Goal: Purchase product/service

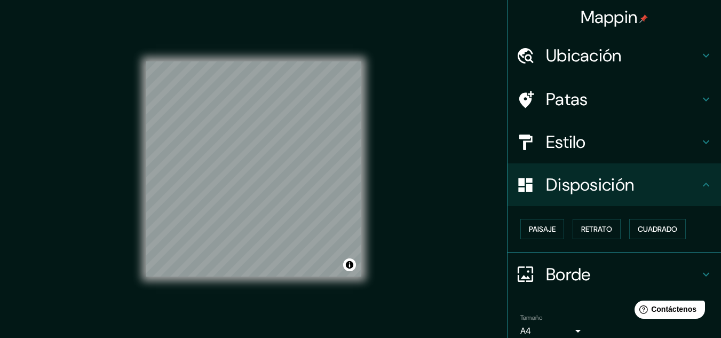
scroll to position [47, 0]
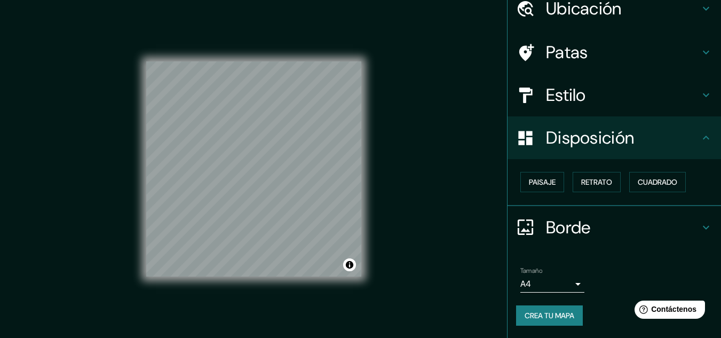
click at [571, 106] on font "Estilo" at bounding box center [566, 95] width 40 height 22
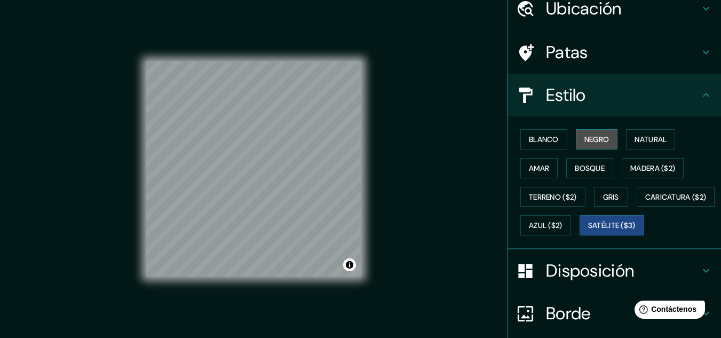
click at [585, 143] on font "Negro" at bounding box center [597, 140] width 25 height 10
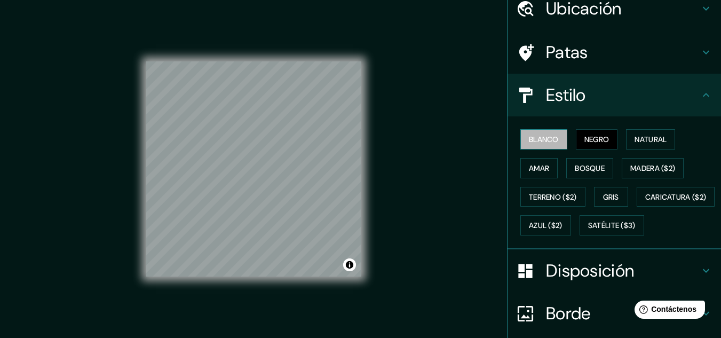
click at [544, 147] on button "Blanco" at bounding box center [544, 139] width 47 height 20
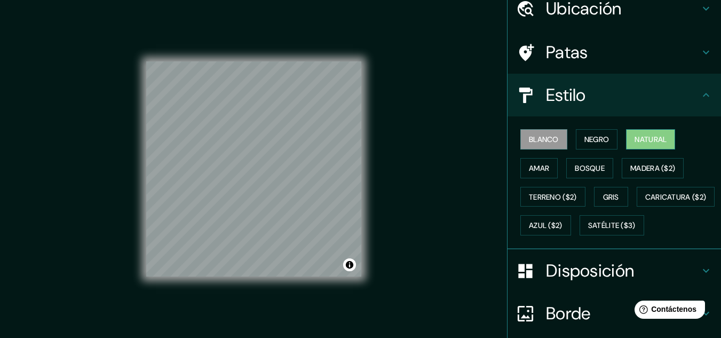
click at [652, 148] on button "Natural" at bounding box center [650, 139] width 49 height 20
click at [534, 171] on font "Amar" at bounding box center [539, 168] width 20 height 10
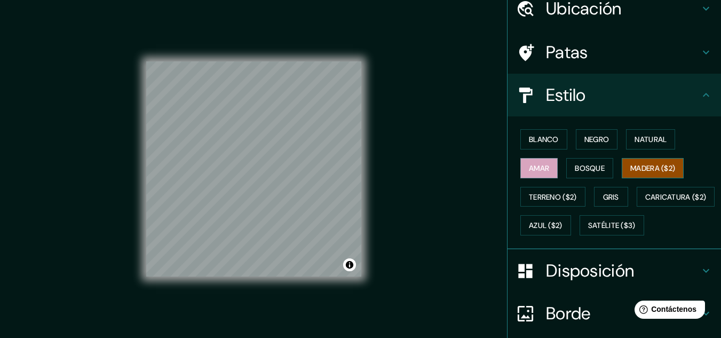
click at [651, 165] on font "Madera ($2)" at bounding box center [653, 168] width 45 height 10
click at [602, 164] on button "Bosque" at bounding box center [590, 168] width 47 height 20
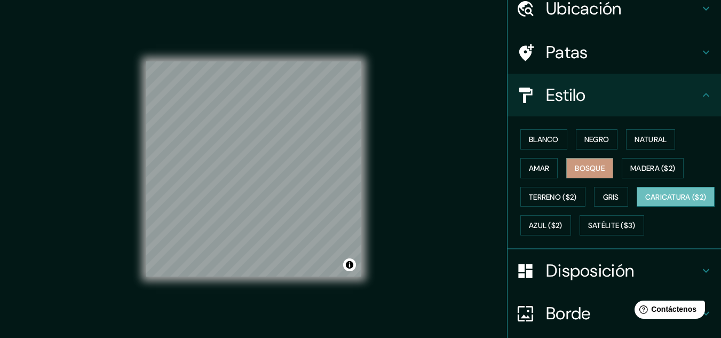
click at [646, 202] on font "Caricatura ($2)" at bounding box center [676, 197] width 61 height 10
click at [591, 292] on div "Disposición" at bounding box center [615, 270] width 214 height 43
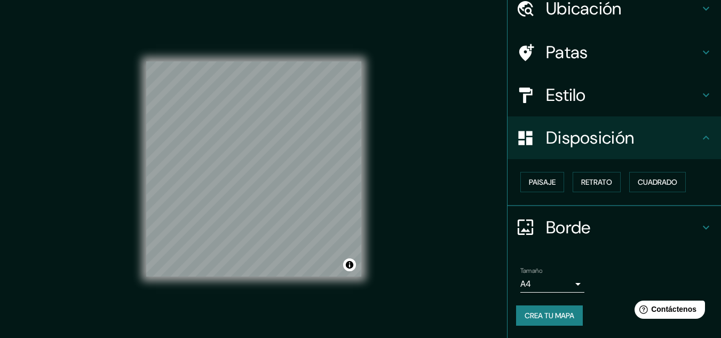
click at [542, 194] on div "Paisaje Retrato Cuadrado" at bounding box center [618, 182] width 205 height 29
click at [539, 184] on font "Paisaje" at bounding box center [542, 182] width 27 height 10
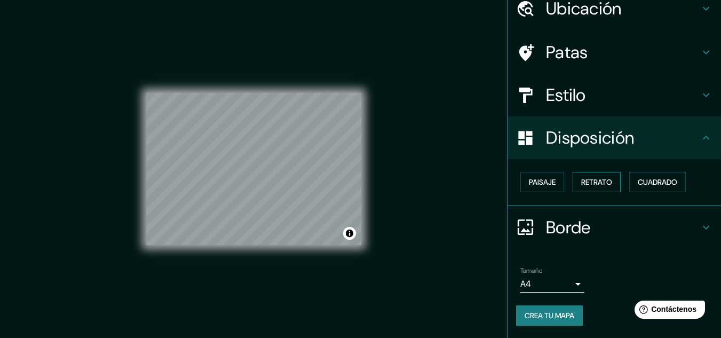
click at [592, 181] on font "Retrato" at bounding box center [596, 182] width 31 height 10
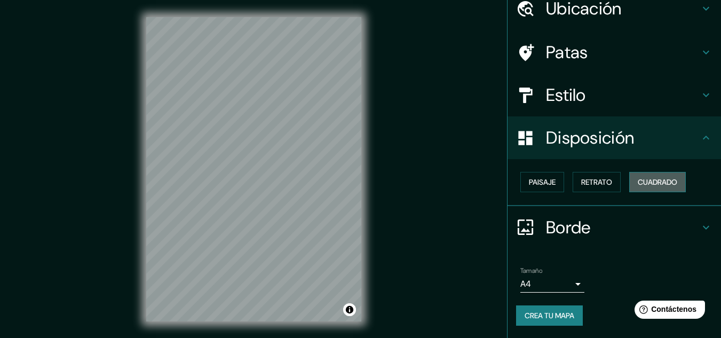
click at [649, 182] on font "Cuadrado" at bounding box center [658, 182] width 40 height 10
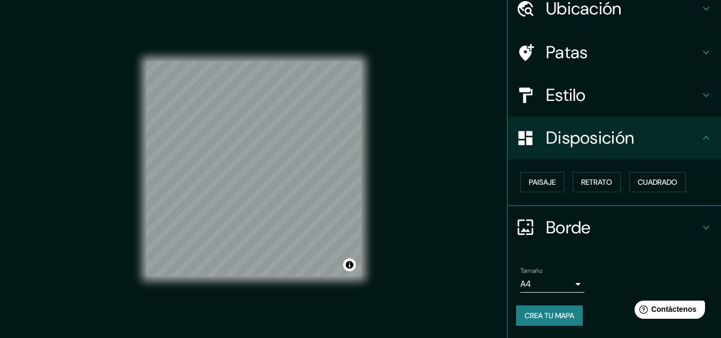
click at [419, 217] on div "Mappin Ubicación [GEOGRAPHIC_DATA], [GEOGRAPHIC_DATA] [GEOGRAPHIC_DATA] Estilo …" at bounding box center [360, 178] width 721 height 356
click at [593, 178] on font "Retrato" at bounding box center [596, 182] width 31 height 10
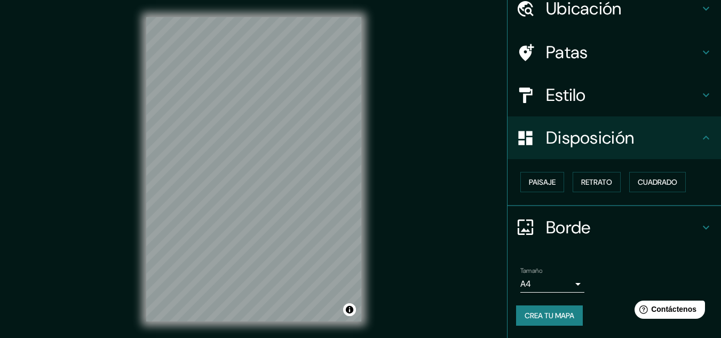
click at [402, 198] on div "Mappin Ubicación [GEOGRAPHIC_DATA], [GEOGRAPHIC_DATA] [GEOGRAPHIC_DATA] Estilo …" at bounding box center [360, 178] width 721 height 356
click at [660, 186] on font "Cuadrado" at bounding box center [658, 182] width 40 height 10
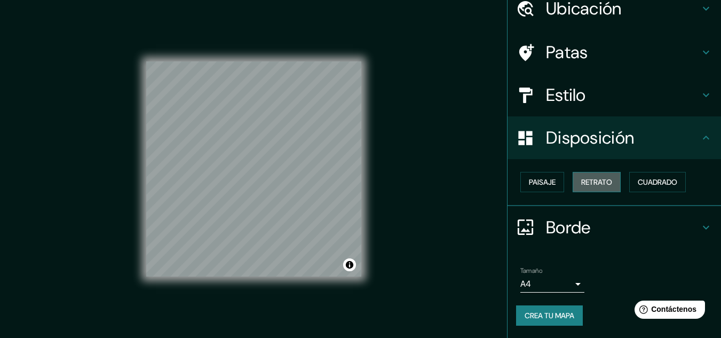
click at [593, 184] on font "Retrato" at bounding box center [596, 182] width 31 height 10
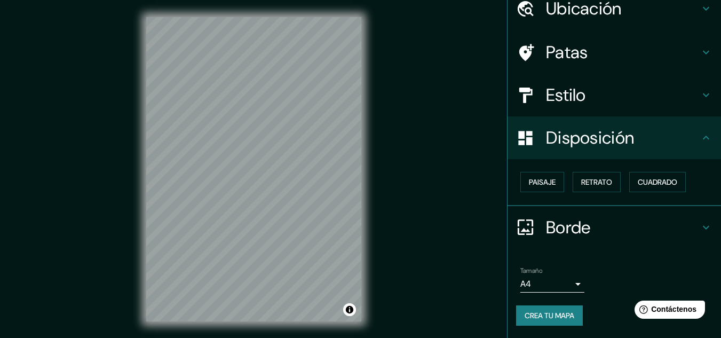
click at [601, 102] on h4 "Estilo" at bounding box center [623, 94] width 154 height 21
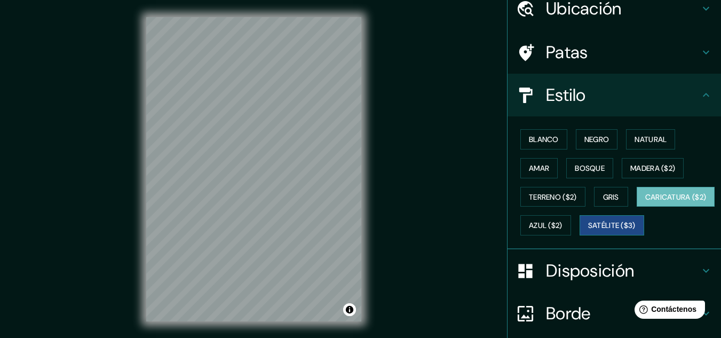
click at [588, 231] on font "Satélite ($3)" at bounding box center [612, 226] width 48 height 10
click at [407, 193] on div "Mappin Ubicación [GEOGRAPHIC_DATA], [GEOGRAPHIC_DATA] Patas Estilo Blanco Negro…" at bounding box center [360, 178] width 721 height 356
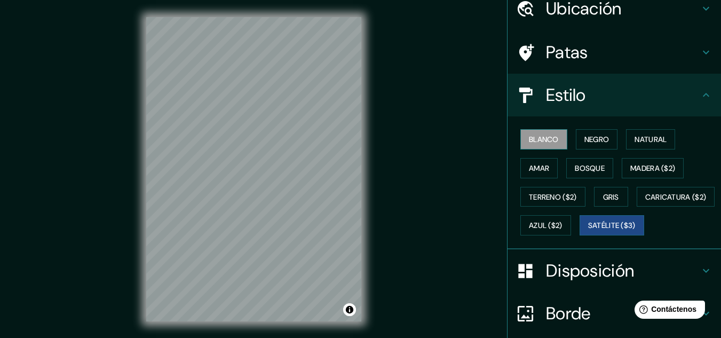
click at [552, 145] on button "Blanco" at bounding box center [544, 139] width 47 height 20
click at [606, 136] on button "Negro" at bounding box center [597, 139] width 42 height 20
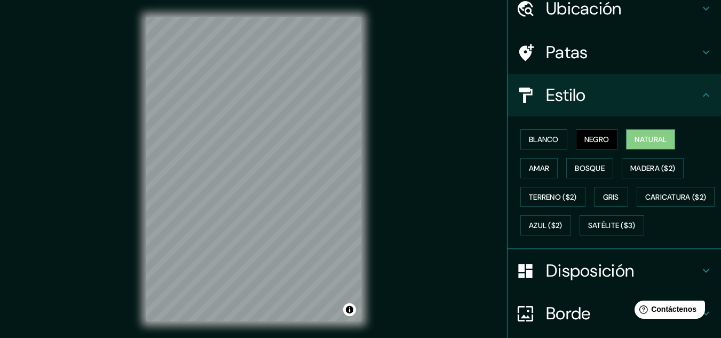
click at [635, 137] on font "Natural" at bounding box center [651, 140] width 32 height 10
click at [530, 169] on font "Amar" at bounding box center [539, 168] width 20 height 10
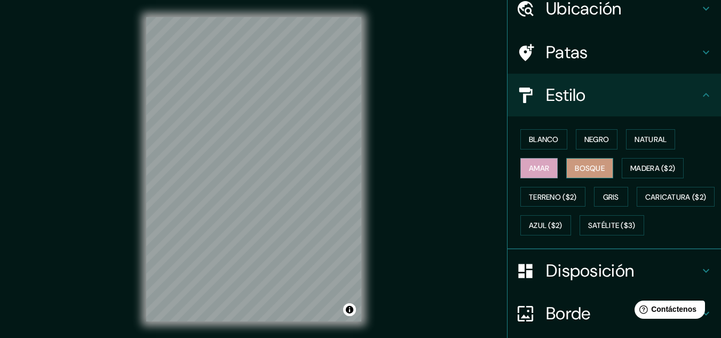
click at [575, 170] on font "Bosque" at bounding box center [590, 168] width 30 height 10
click at [635, 168] on font "Madera ($2)" at bounding box center [653, 168] width 45 height 10
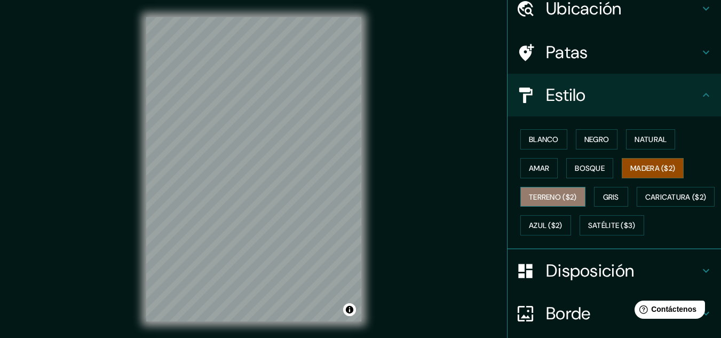
click at [573, 194] on button "Terreno ($2)" at bounding box center [553, 197] width 65 height 20
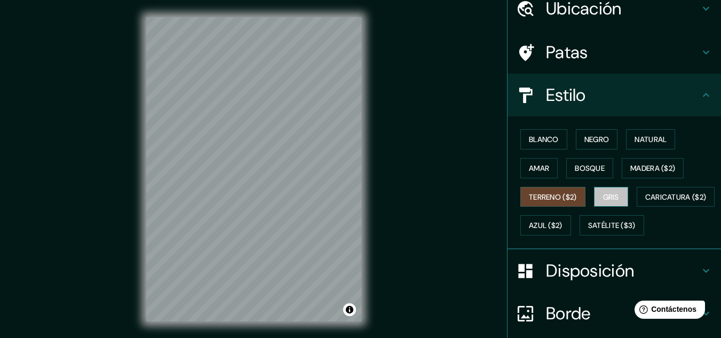
click at [603, 195] on font "Gris" at bounding box center [611, 197] width 16 height 10
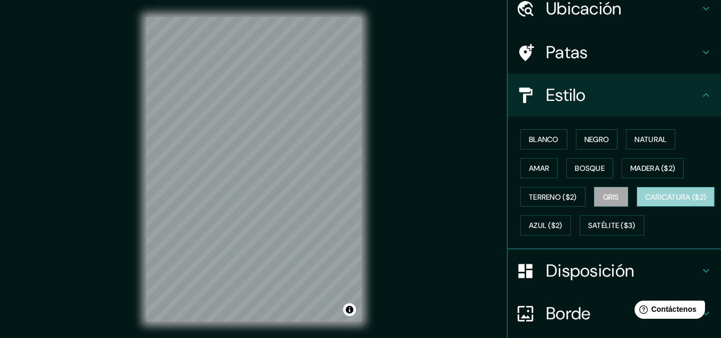
click at [646, 202] on font "Caricatura ($2)" at bounding box center [676, 197] width 61 height 10
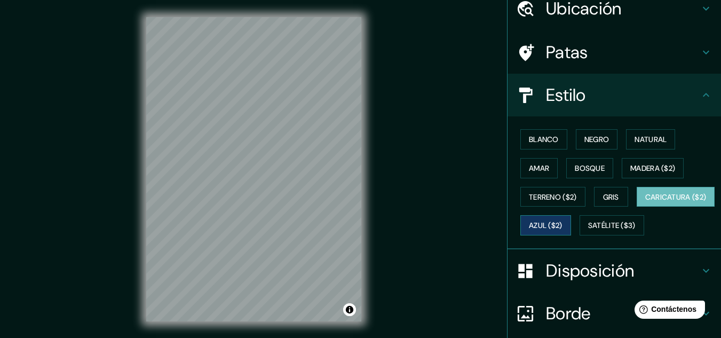
click at [563, 225] on font "Azul ($2)" at bounding box center [546, 226] width 34 height 10
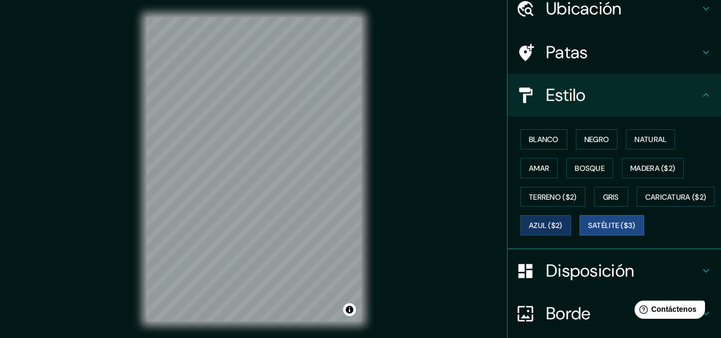
click at [588, 231] on font "Satélite ($3)" at bounding box center [612, 226] width 48 height 10
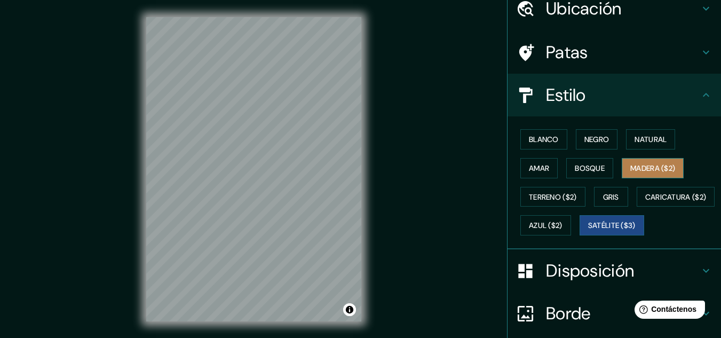
click at [646, 165] on font "Madera ($2)" at bounding box center [653, 168] width 45 height 10
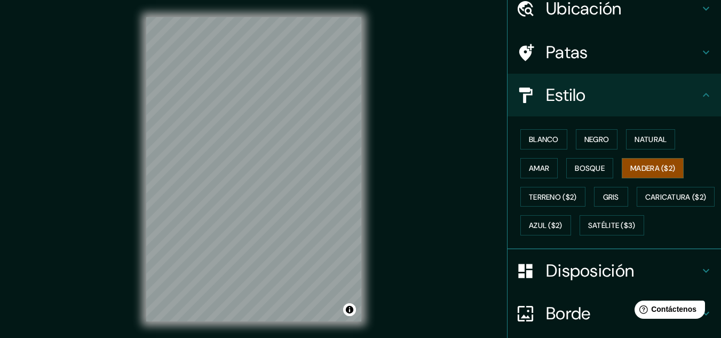
click at [555, 240] on div "Blanco Negro Natural Amar Bosque Madera ($2) Terreno ($2) Gris Caricatura ($2) …" at bounding box center [618, 182] width 205 height 115
click at [588, 231] on font "Satélite ($3)" at bounding box center [612, 226] width 48 height 10
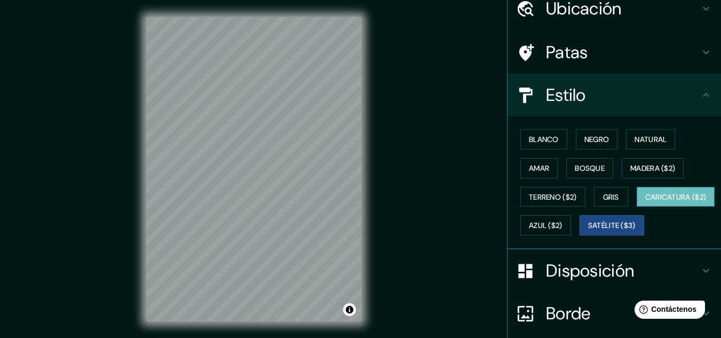
click at [646, 202] on font "Caricatura ($2)" at bounding box center [676, 197] width 61 height 10
click at [593, 141] on font "Negro" at bounding box center [597, 140] width 25 height 10
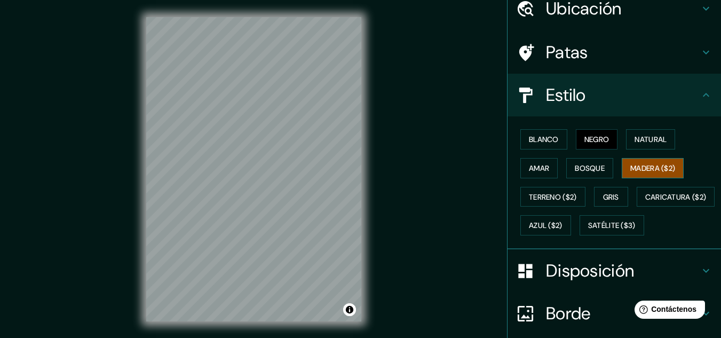
click at [631, 168] on font "Madera ($2)" at bounding box center [653, 168] width 45 height 10
click at [610, 168] on div "Blanco Negro Natural Amar Bosque Madera ($2) Terreno ($2) Gris Caricatura ($2) …" at bounding box center [618, 182] width 205 height 115
click at [594, 171] on font "Bosque" at bounding box center [590, 168] width 30 height 10
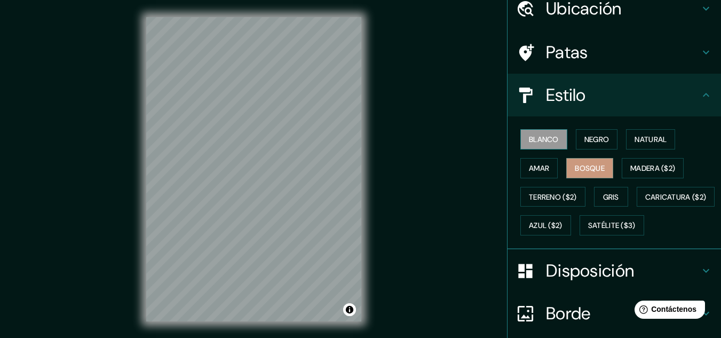
click at [533, 138] on font "Blanco" at bounding box center [544, 140] width 30 height 10
click at [585, 135] on font "Negro" at bounding box center [597, 140] width 25 height 10
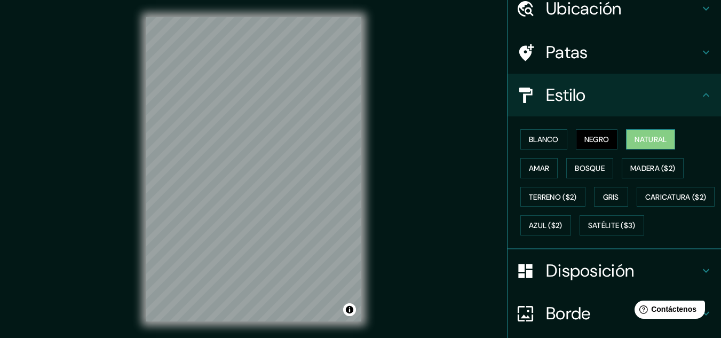
click at [639, 148] on button "Natural" at bounding box center [650, 139] width 49 height 20
click at [588, 232] on font "Satélite ($3)" at bounding box center [612, 225] width 48 height 14
